Goal: Complete application form: Complete application form

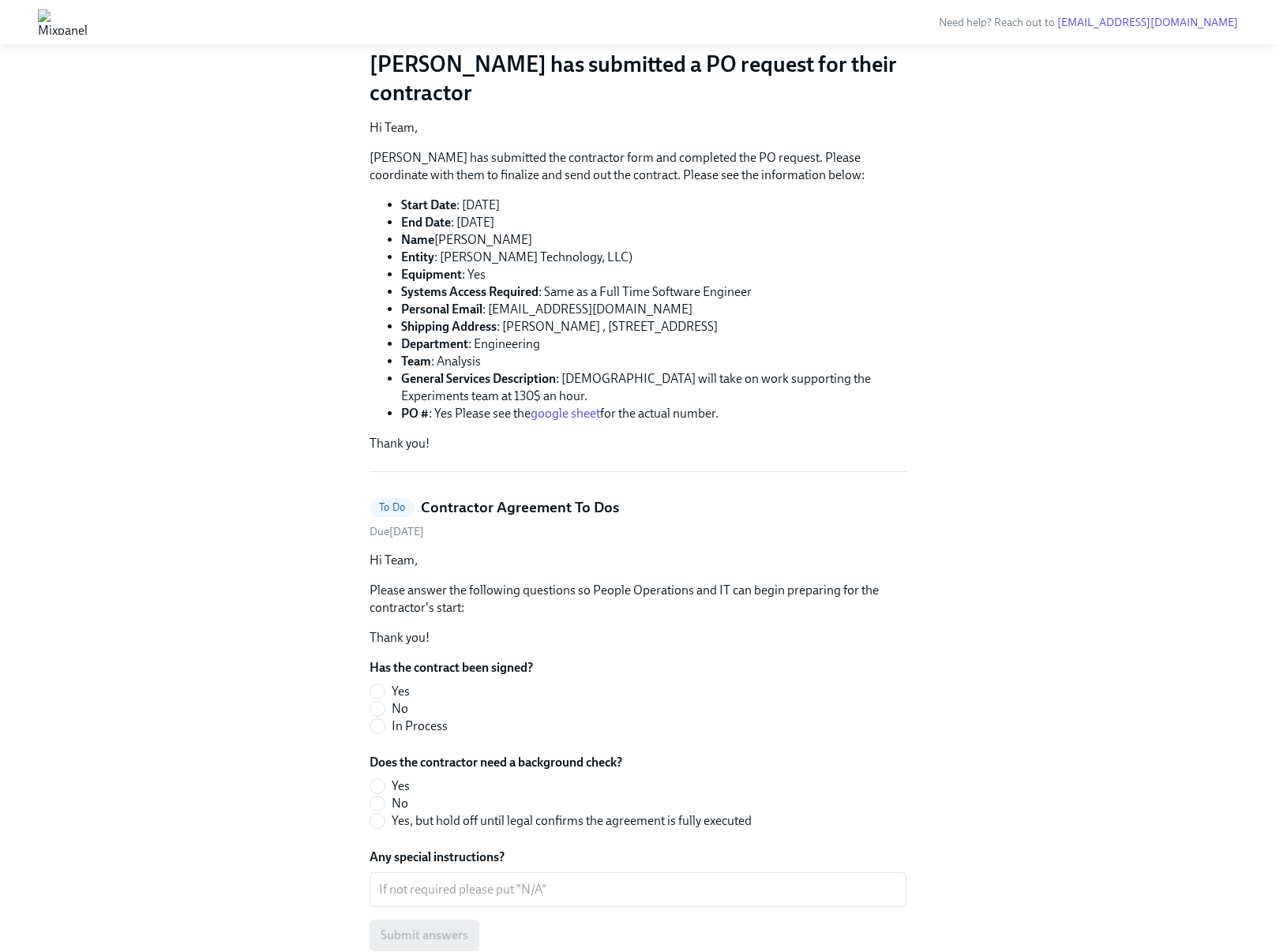
scroll to position [194, 0]
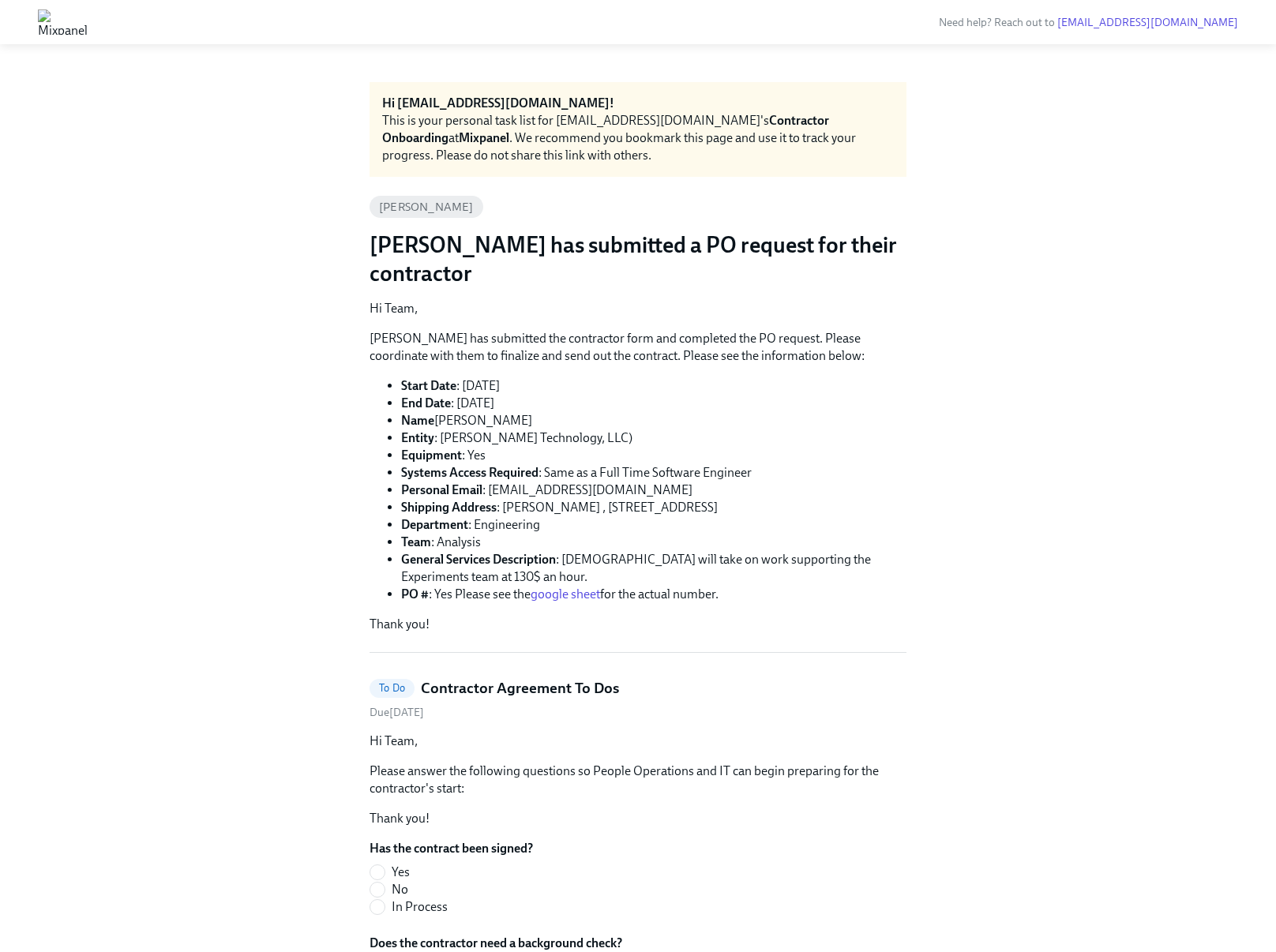
scroll to position [255, 0]
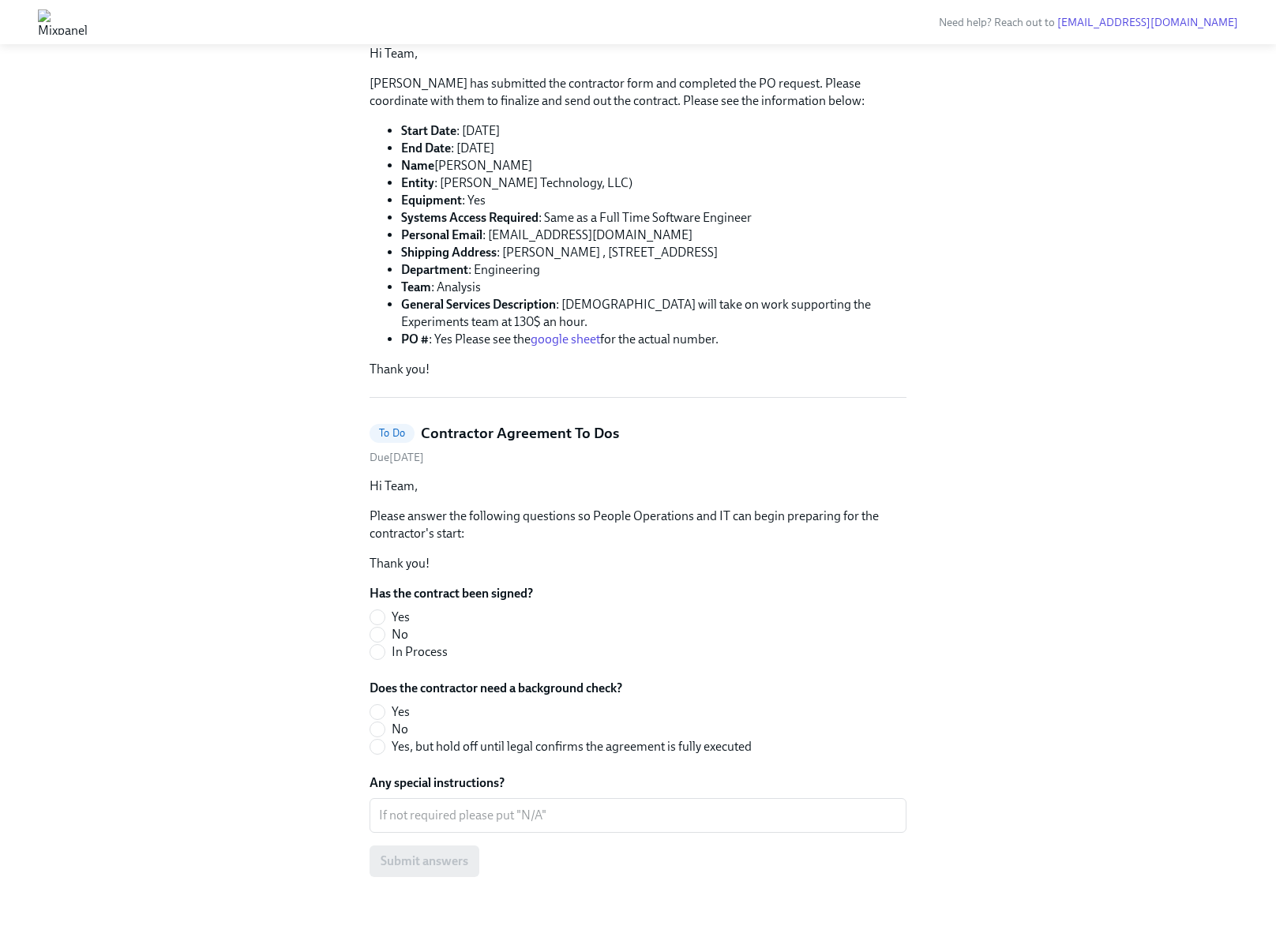
click at [368, 631] on div "Hi [EMAIL_ADDRESS][DOMAIN_NAME]! This is your personal task list for [EMAIL_ADD…" at bounding box center [638, 371] width 1200 height 1088
click at [375, 635] on input "No" at bounding box center [377, 635] width 14 height 14
radio input "true"
click at [379, 655] on input "In Process" at bounding box center [377, 652] width 14 height 14
radio input "true"
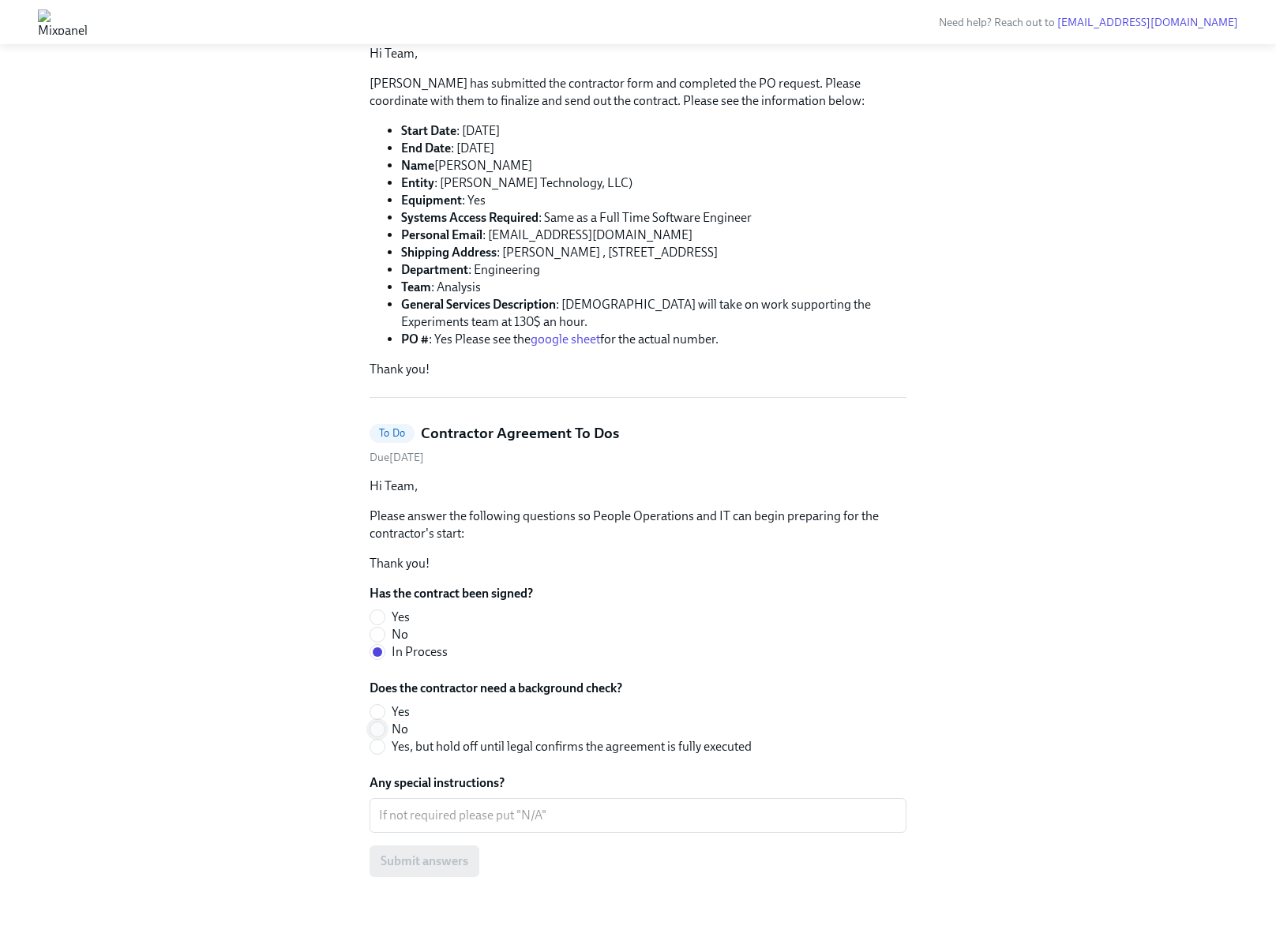
click at [381, 730] on input "No" at bounding box center [377, 730] width 14 height 14
radio input "true"
click at [424, 804] on div "x ​" at bounding box center [638, 815] width 537 height 35
type textarea "n"
type textarea "E"
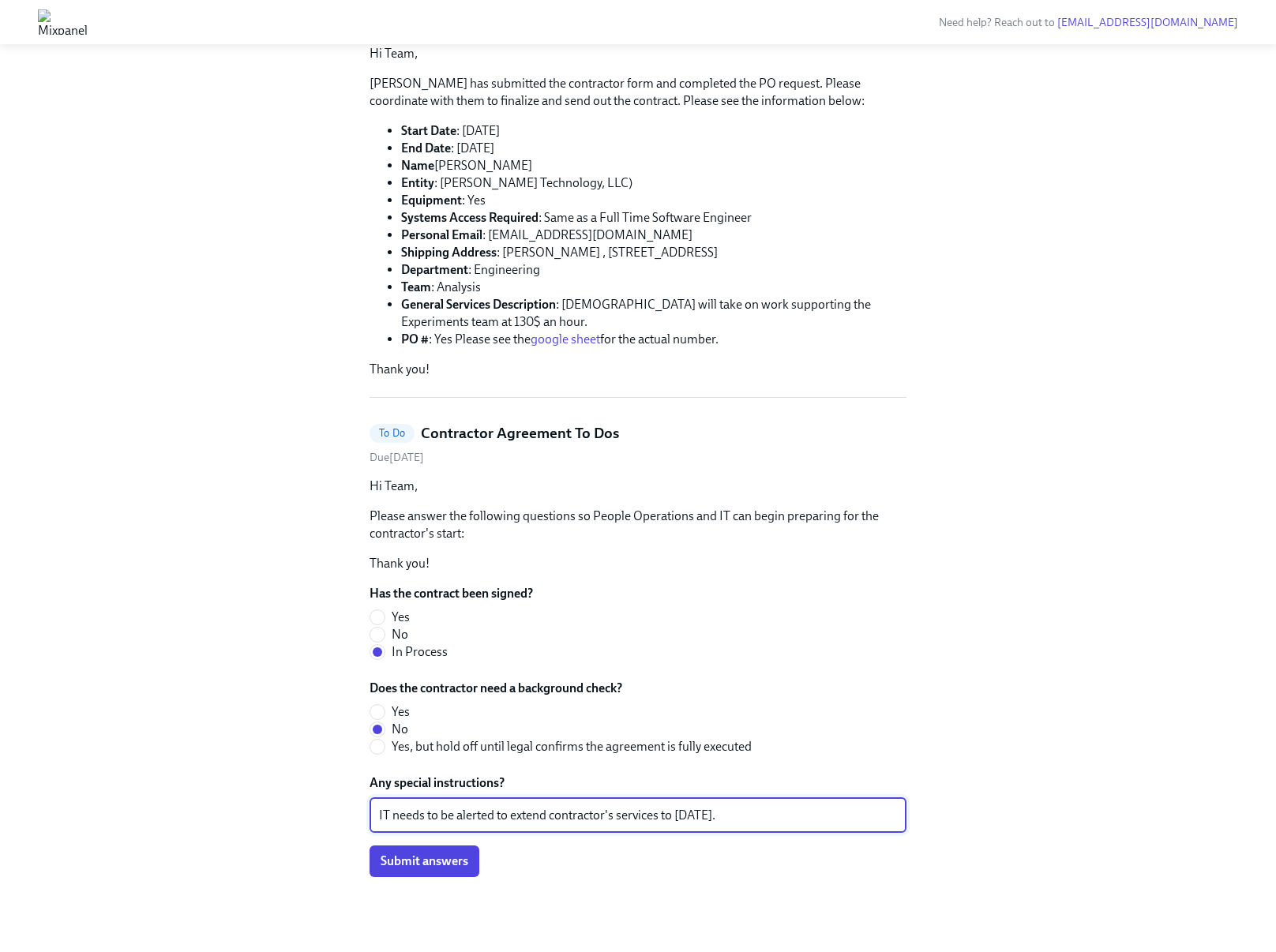
click at [621, 815] on textarea "IT needs to be alerted to extend contractor's services to [DATE]." at bounding box center [638, 815] width 518 height 19
type textarea "IT needs to be alerted to extend contractor's existing systems access to [DATE]."
click at [448, 856] on span "Submit answers" at bounding box center [424, 862] width 87 height 16
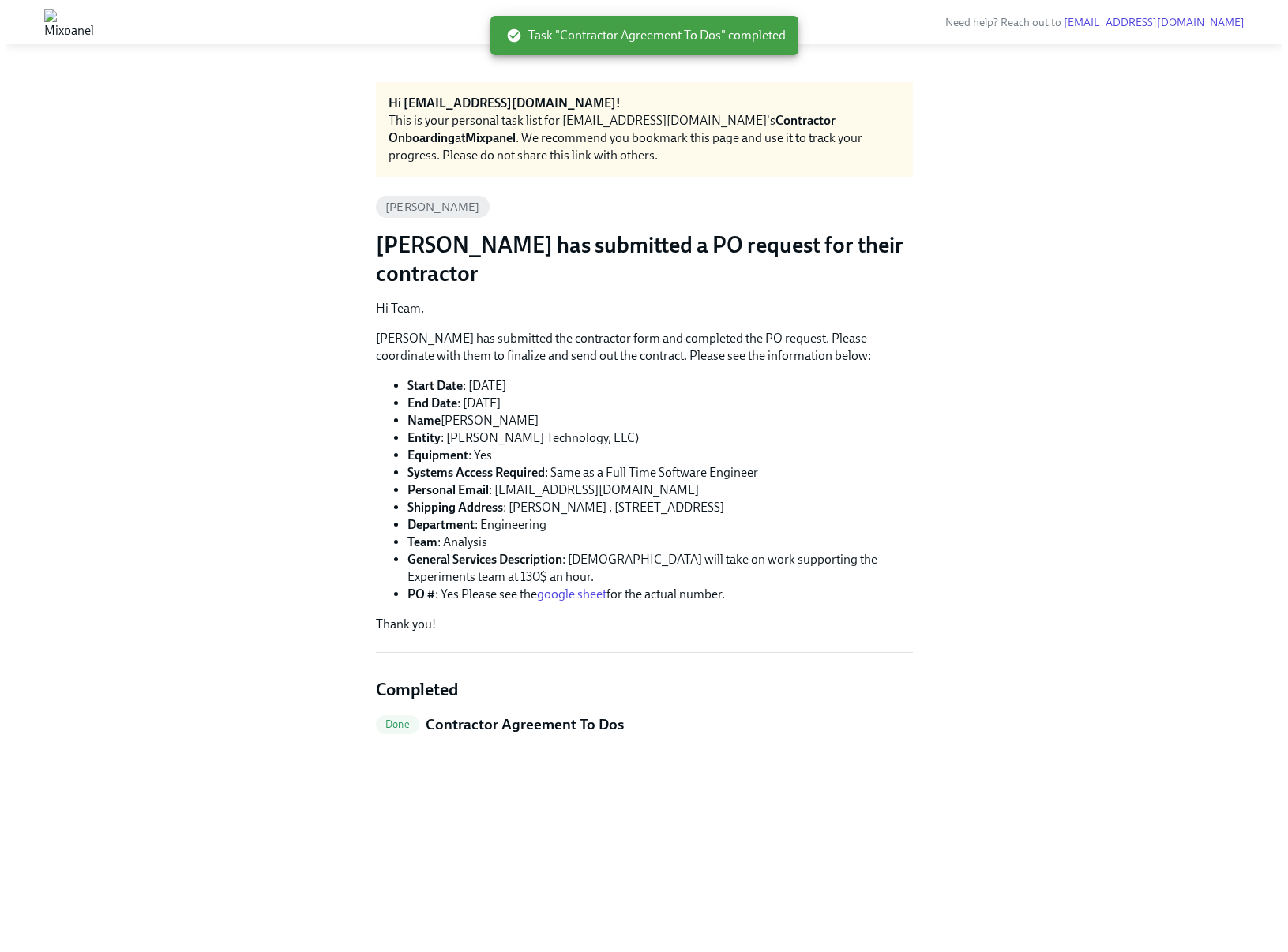
scroll to position [0, 0]
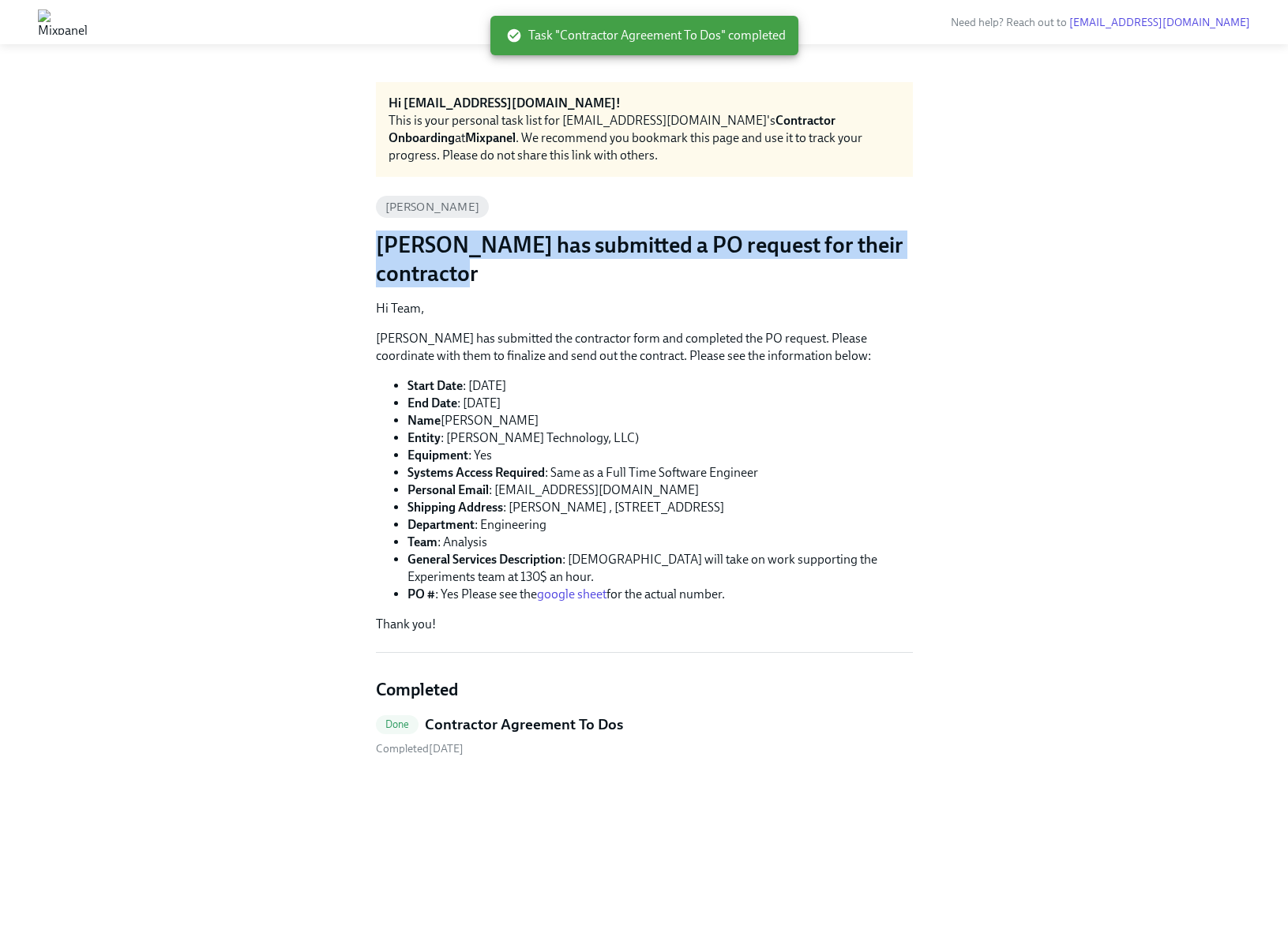
drag, startPoint x: 375, startPoint y: 245, endPoint x: 505, endPoint y: 282, distance: 135.2
click at [505, 282] on div "Hi [EMAIL_ADDRESS][DOMAIN_NAME]! This is your personal task list for [EMAIL_ADD…" at bounding box center [644, 498] width 1212 height 832
copy h3 "[PERSON_NAME] has submitted a PO request for their contractor"
